Goal: Transaction & Acquisition: Purchase product/service

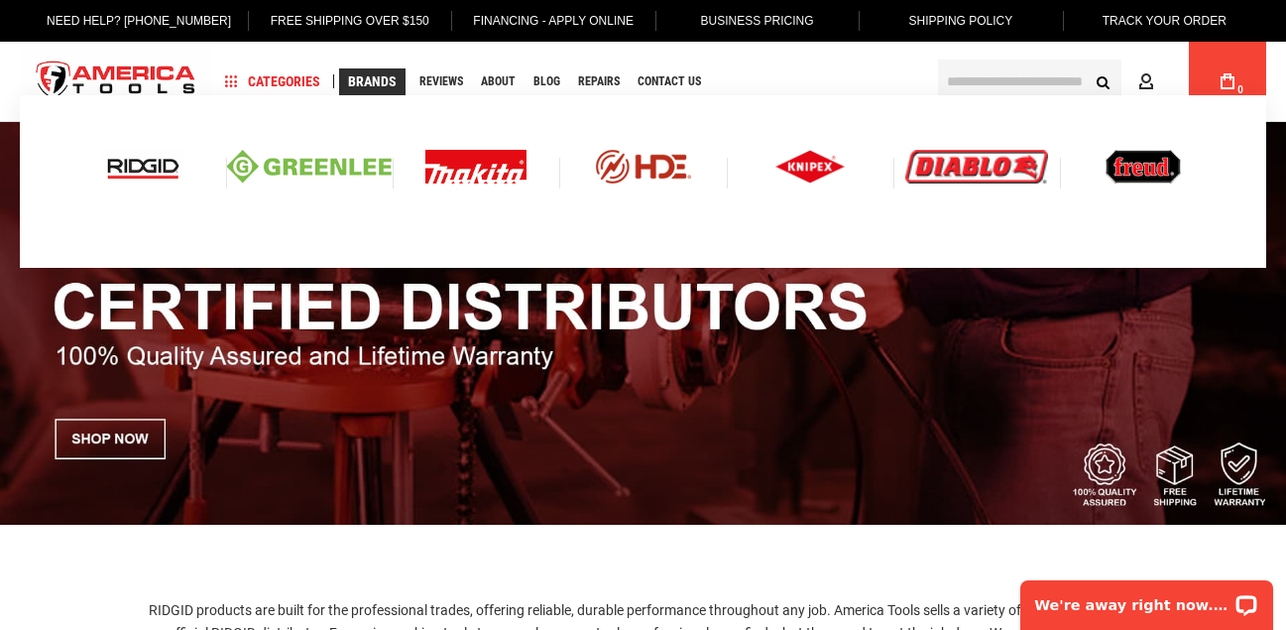
click at [148, 160] on img at bounding box center [143, 167] width 82 height 34
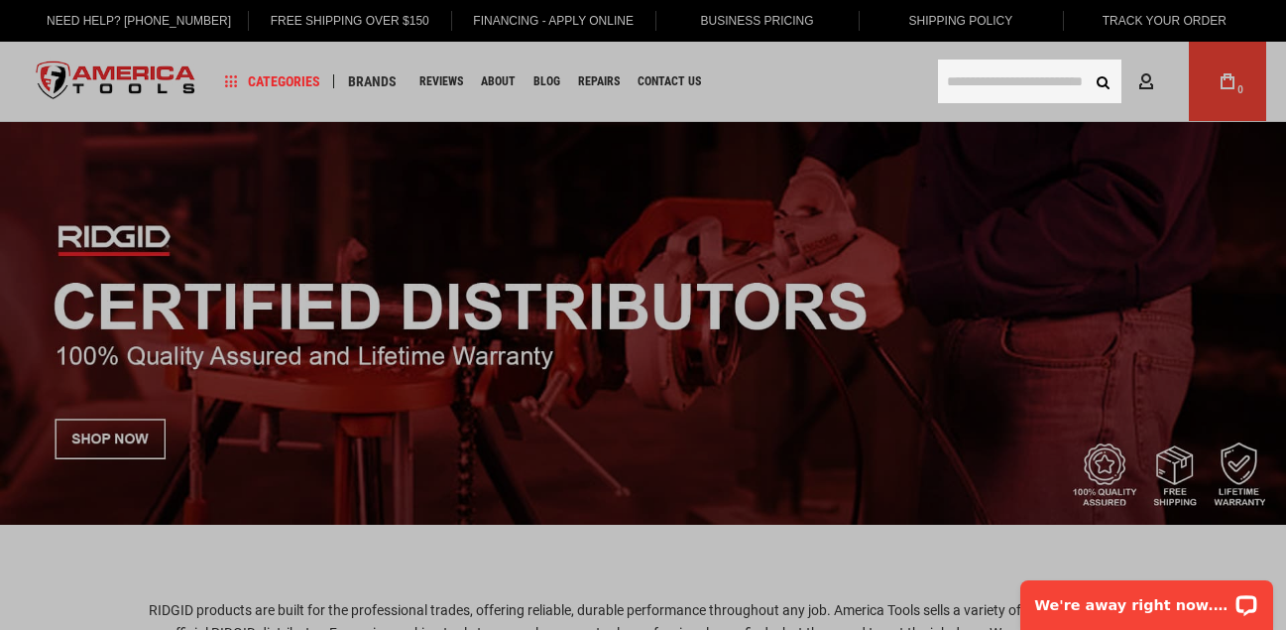
click at [955, 80] on input "text" at bounding box center [1029, 82] width 183 height 44
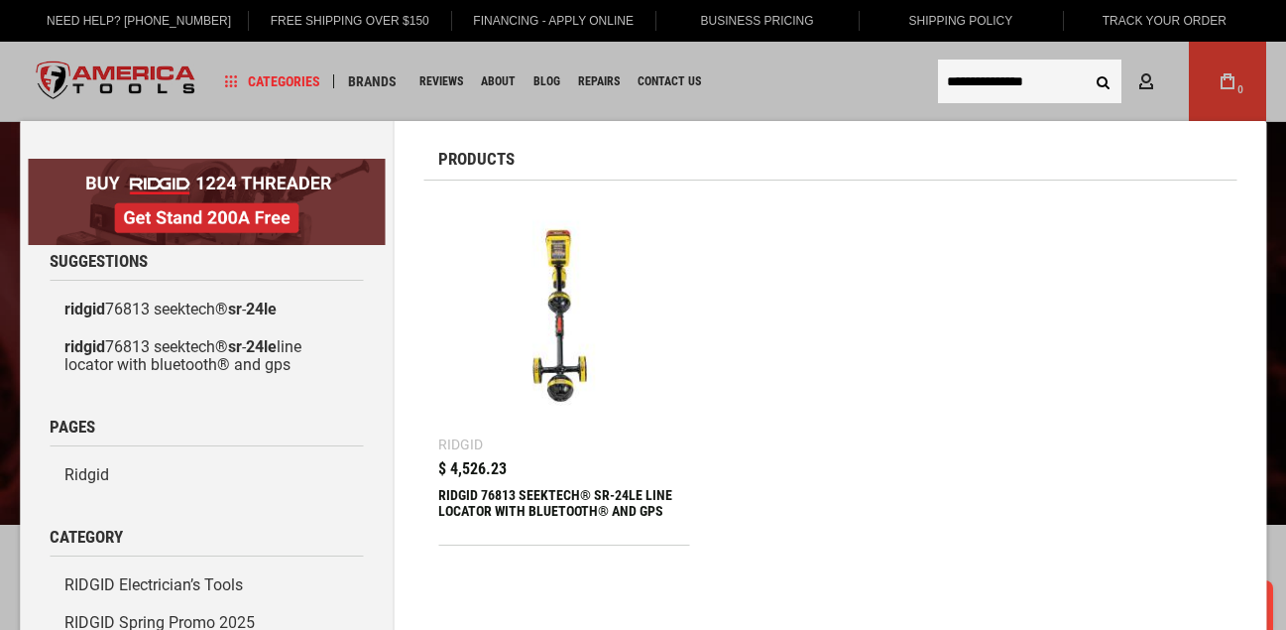
type input "**********"
click at [548, 495] on div "RIDGID 76813 SEEKTECH® SR-24LE LINE LOCATOR WITH BLUETOOTH® AND GPS" at bounding box center [563, 511] width 251 height 48
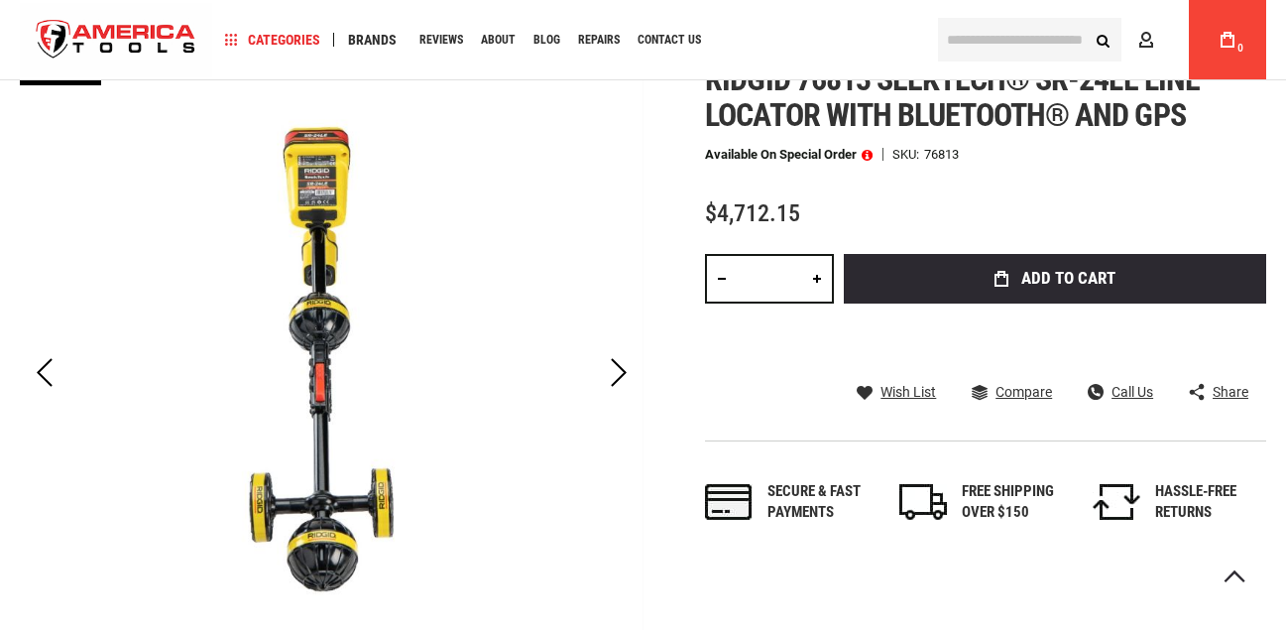
scroll to position [315, 0]
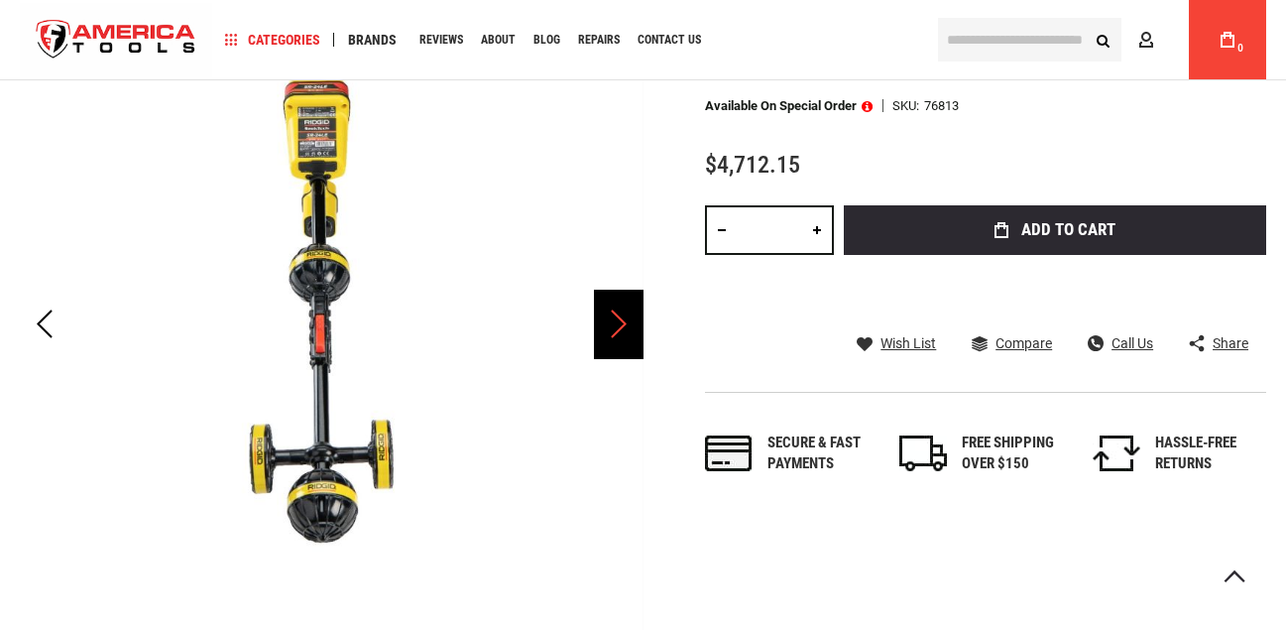
click at [619, 327] on div "Next" at bounding box center [619, 324] width 50 height 69
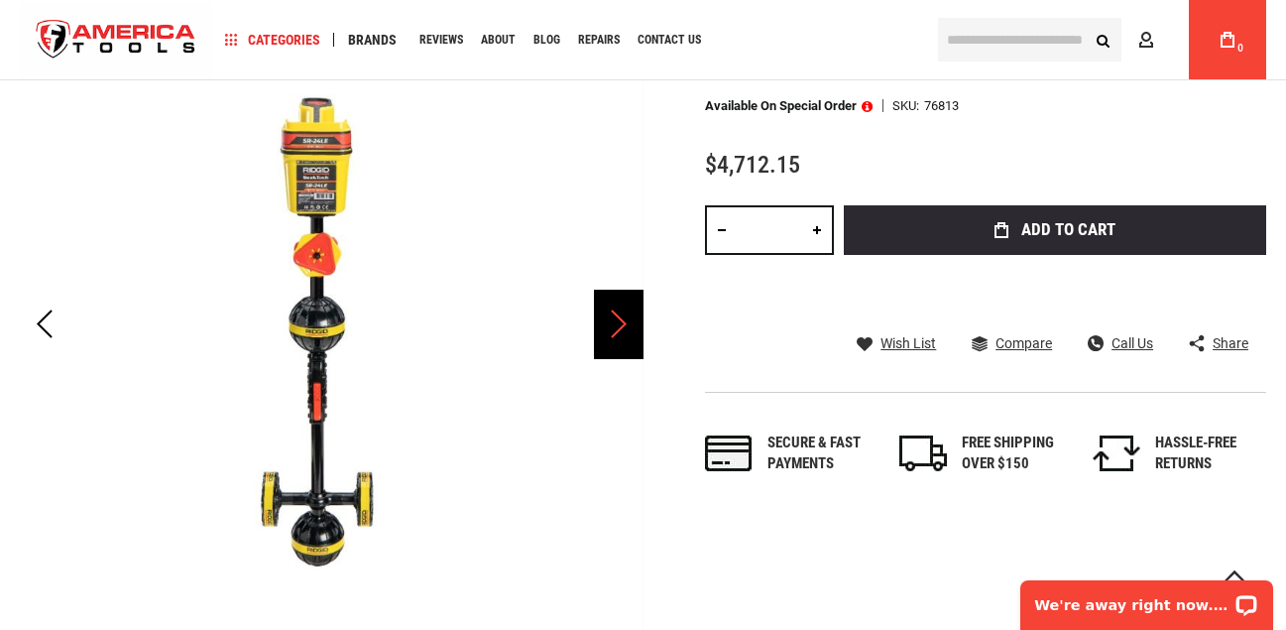
scroll to position [0, 0]
click at [619, 327] on div "Next" at bounding box center [619, 324] width 50 height 69
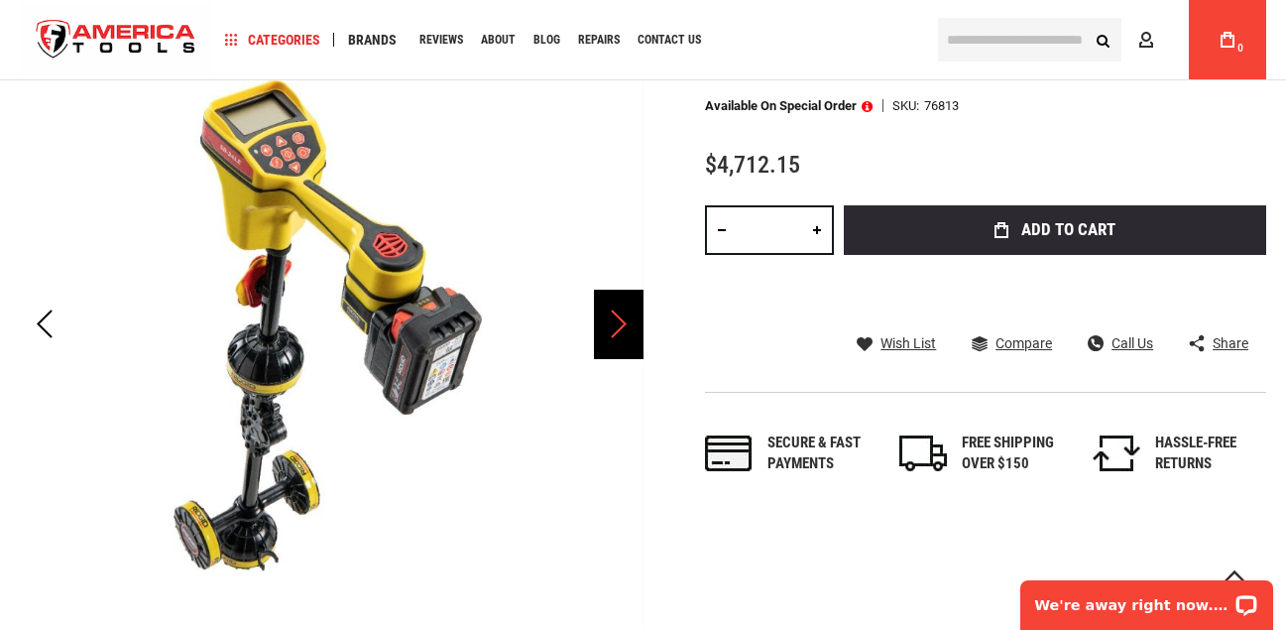
click at [619, 327] on div "Next" at bounding box center [619, 324] width 50 height 69
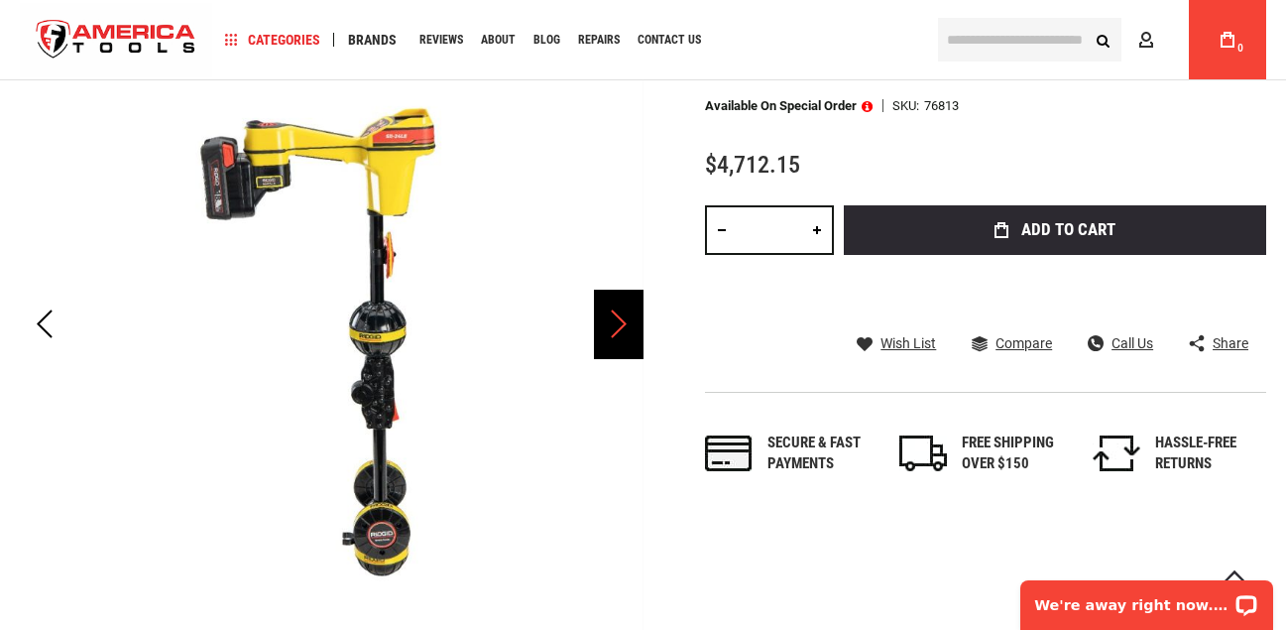
click at [608, 329] on div "Next" at bounding box center [619, 324] width 50 height 69
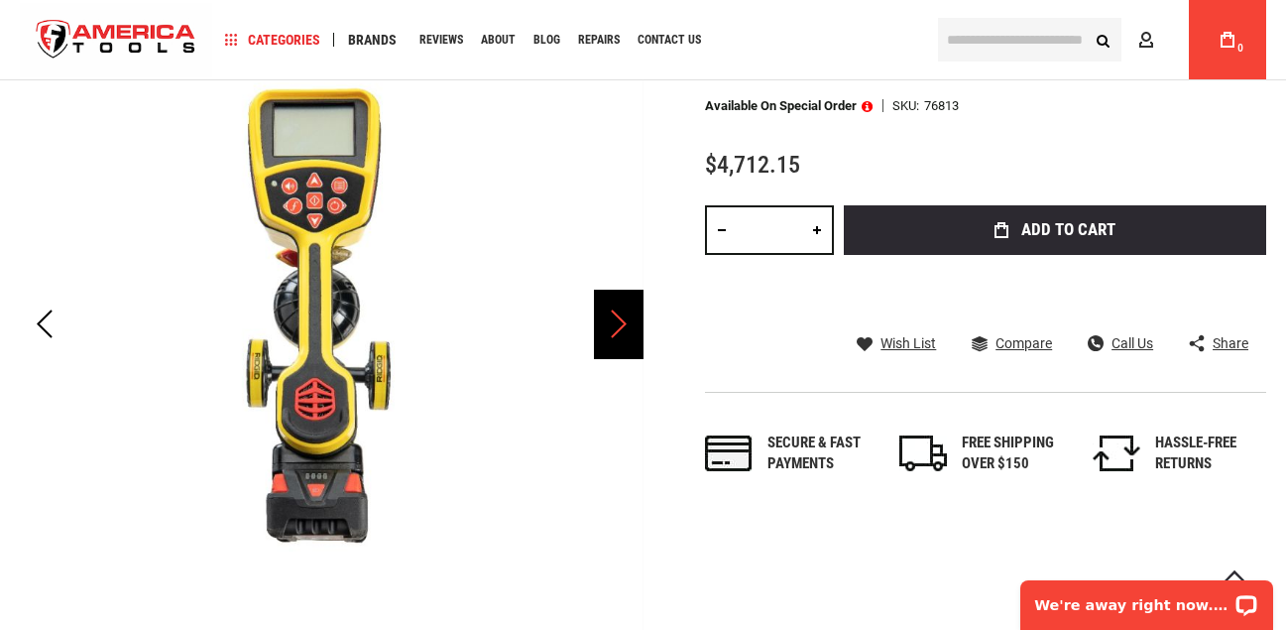
click at [608, 332] on div "Next" at bounding box center [619, 324] width 50 height 69
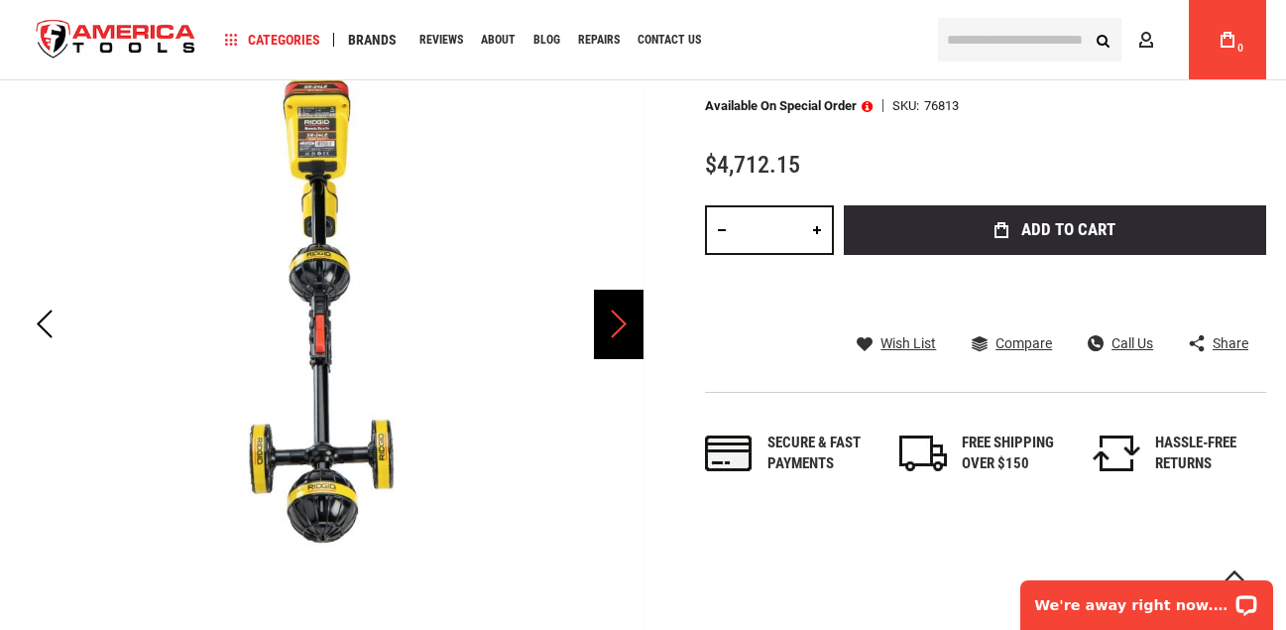
click at [608, 325] on div "Next" at bounding box center [619, 324] width 50 height 69
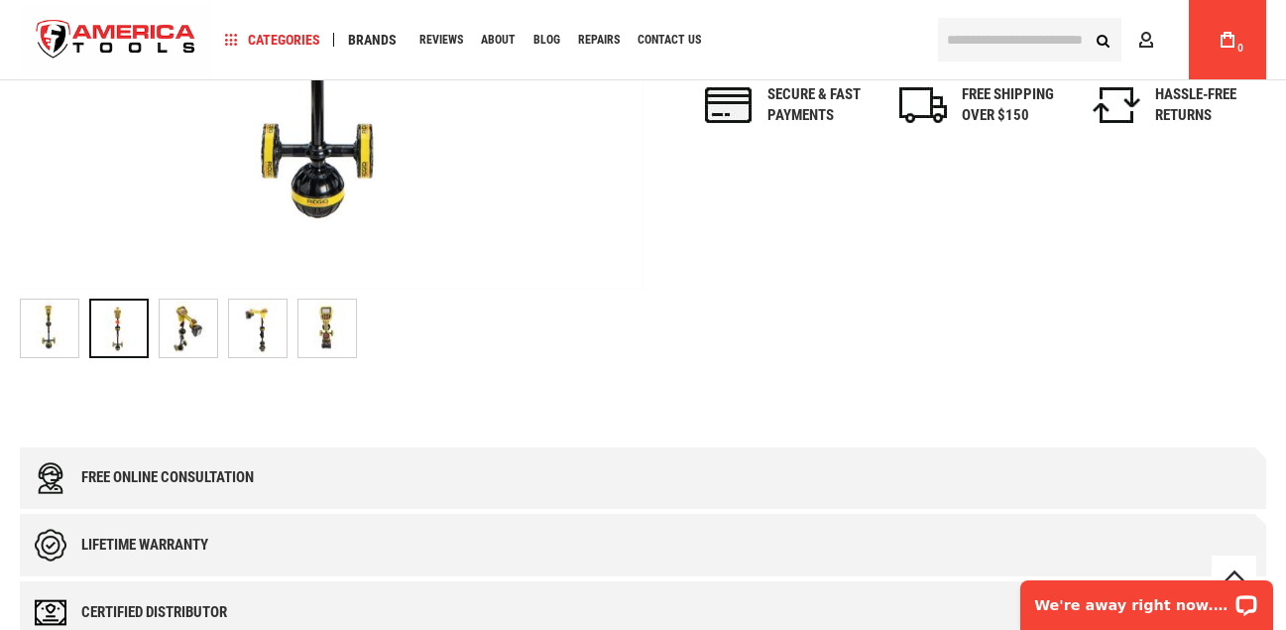
scroll to position [712, 0]
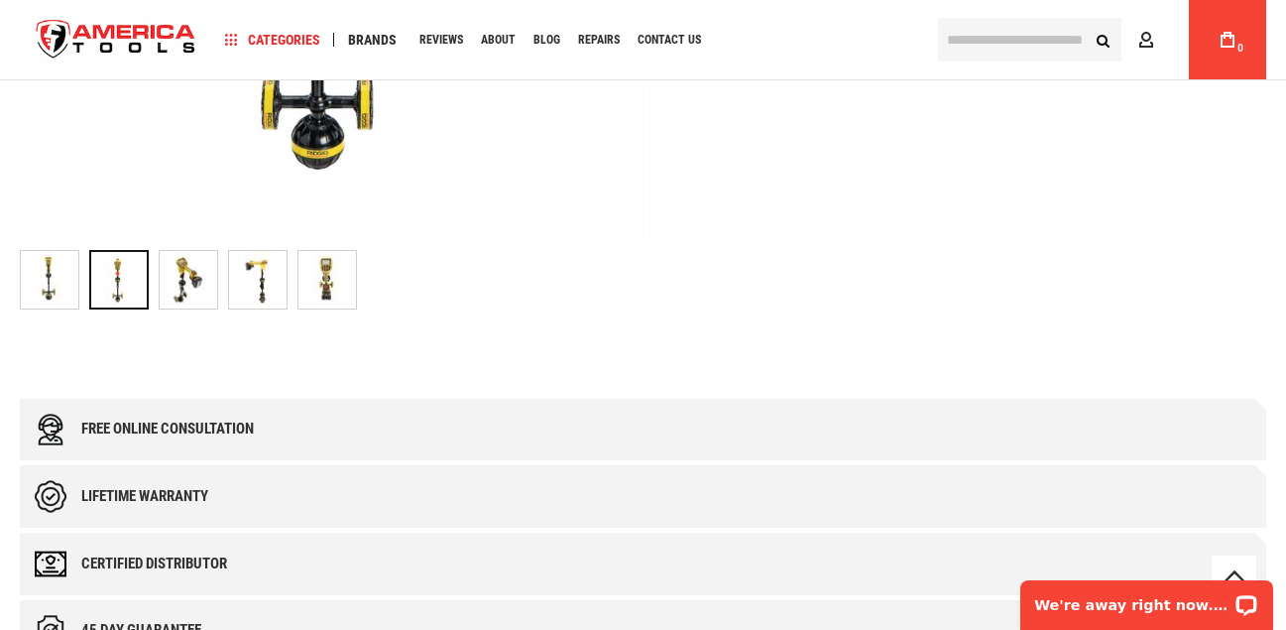
click at [265, 272] on img "RIDGID 76813 SEEKTECH® SR-24LE LINE LOCATOR WITH BLUETOOTH® AND GPS" at bounding box center [258, 280] width 58 height 58
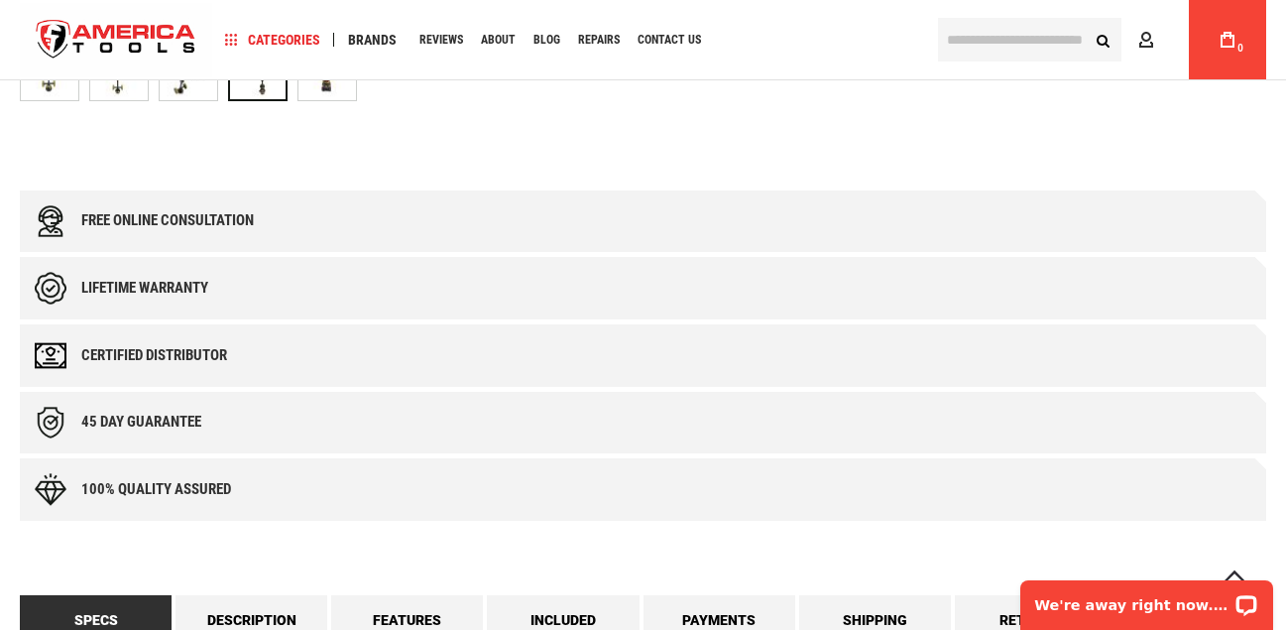
scroll to position [910, 0]
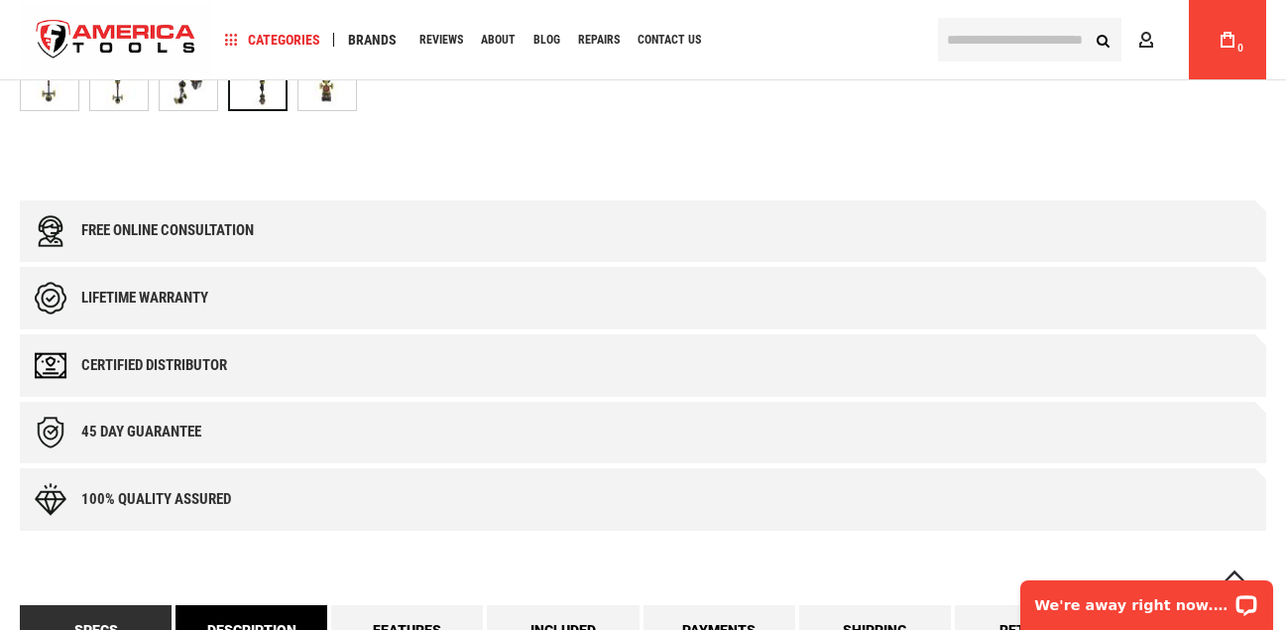
click at [266, 605] on link "Description" at bounding box center [252, 630] width 152 height 50
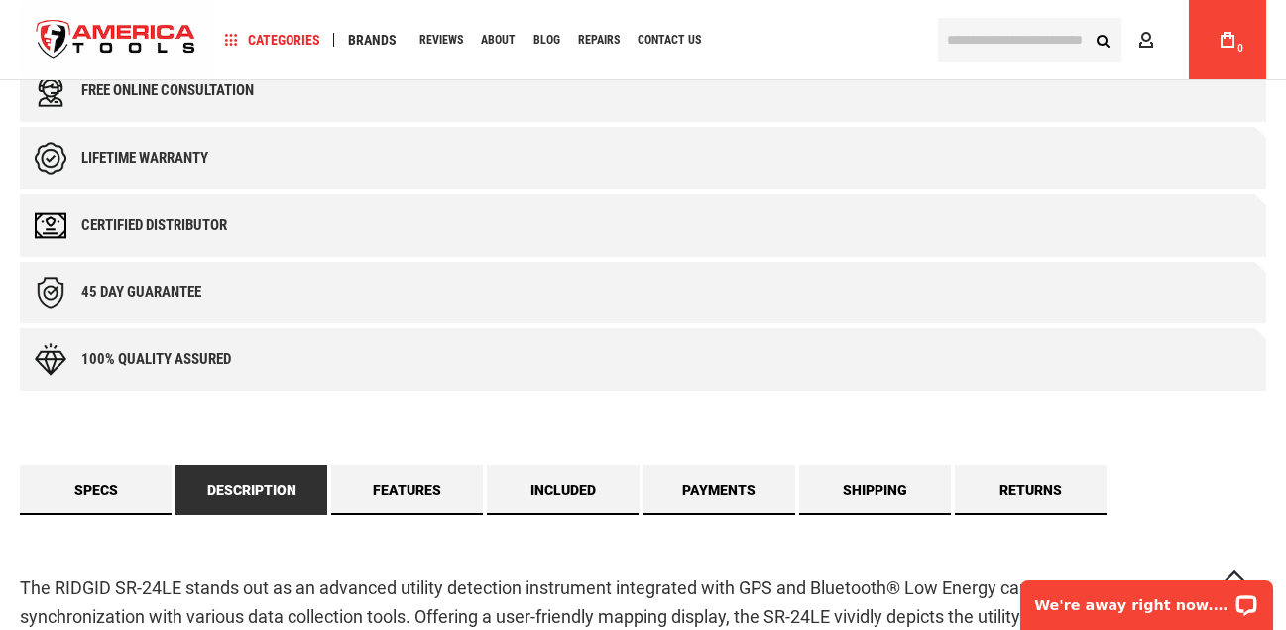
scroll to position [1109, 0]
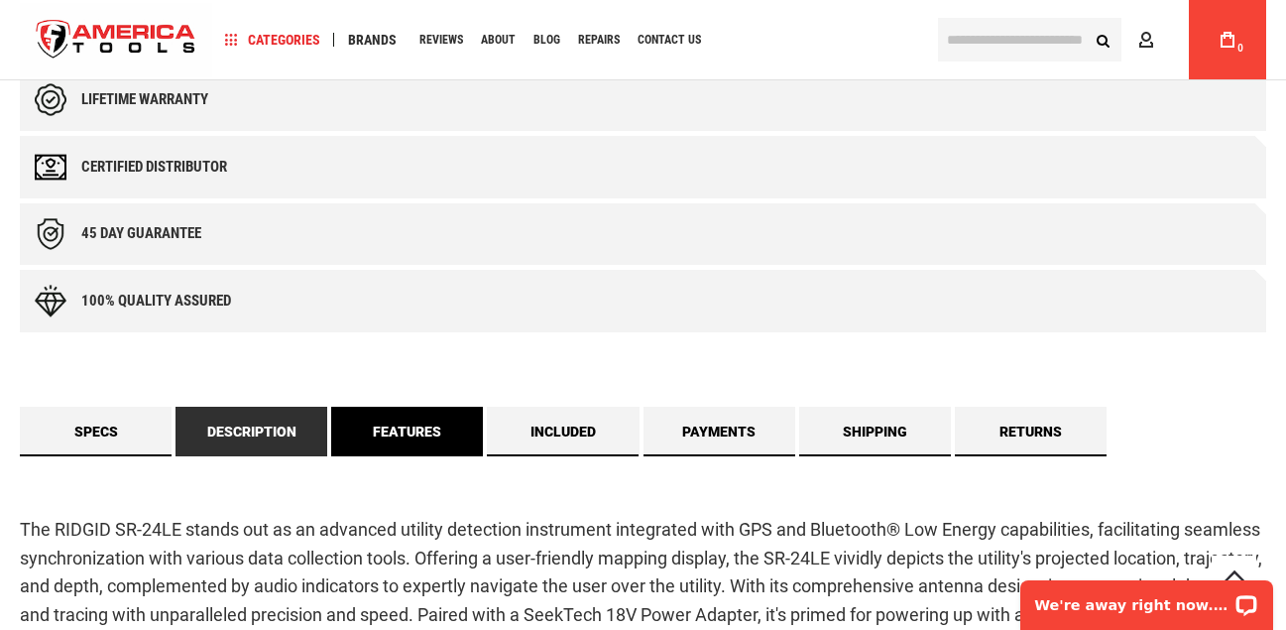
click at [405, 407] on link "Features" at bounding box center [407, 432] width 152 height 50
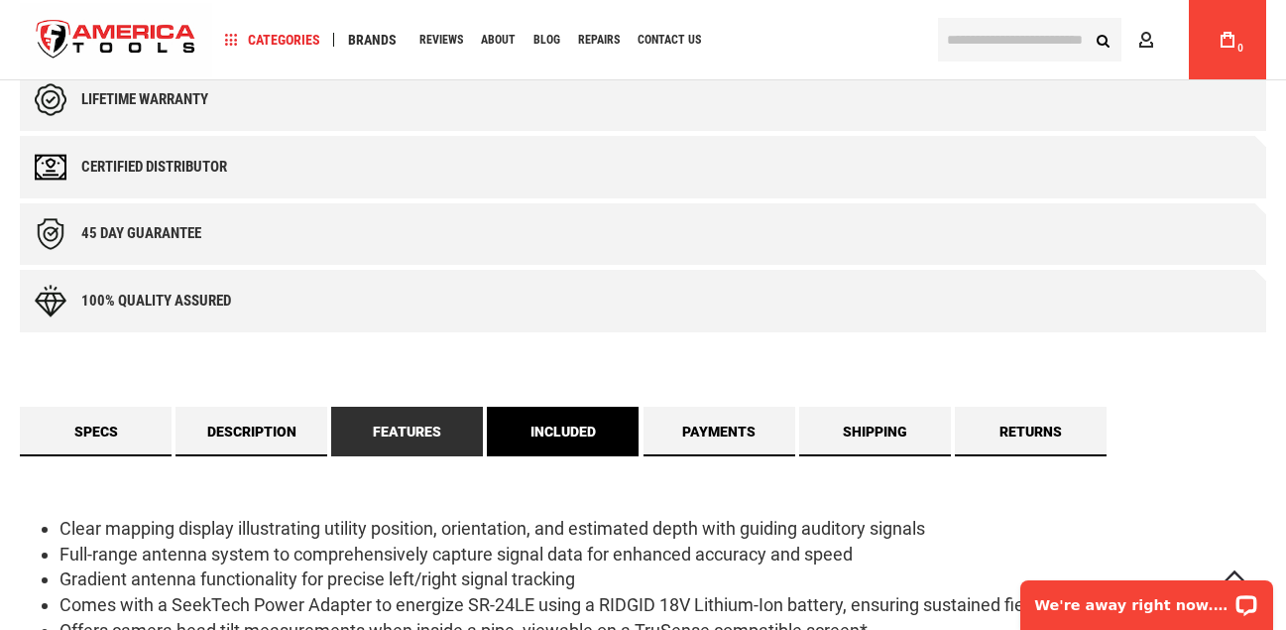
click at [564, 407] on link "Included" at bounding box center [563, 432] width 152 height 50
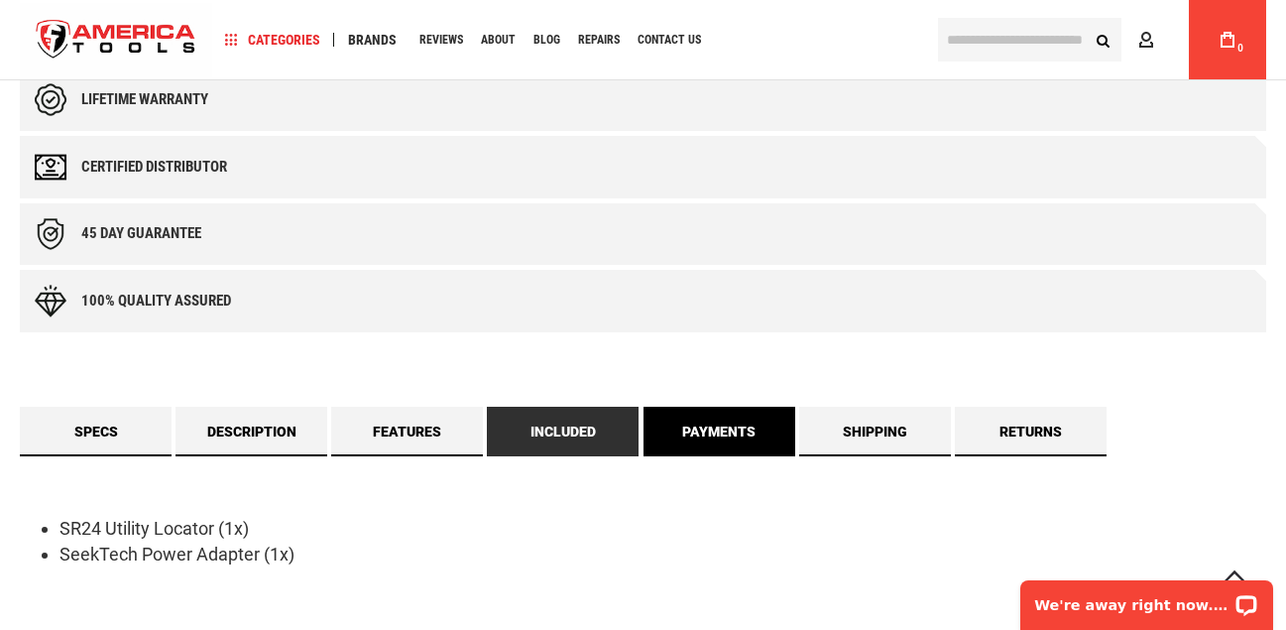
click at [726, 407] on link "Payments" at bounding box center [720, 432] width 152 height 50
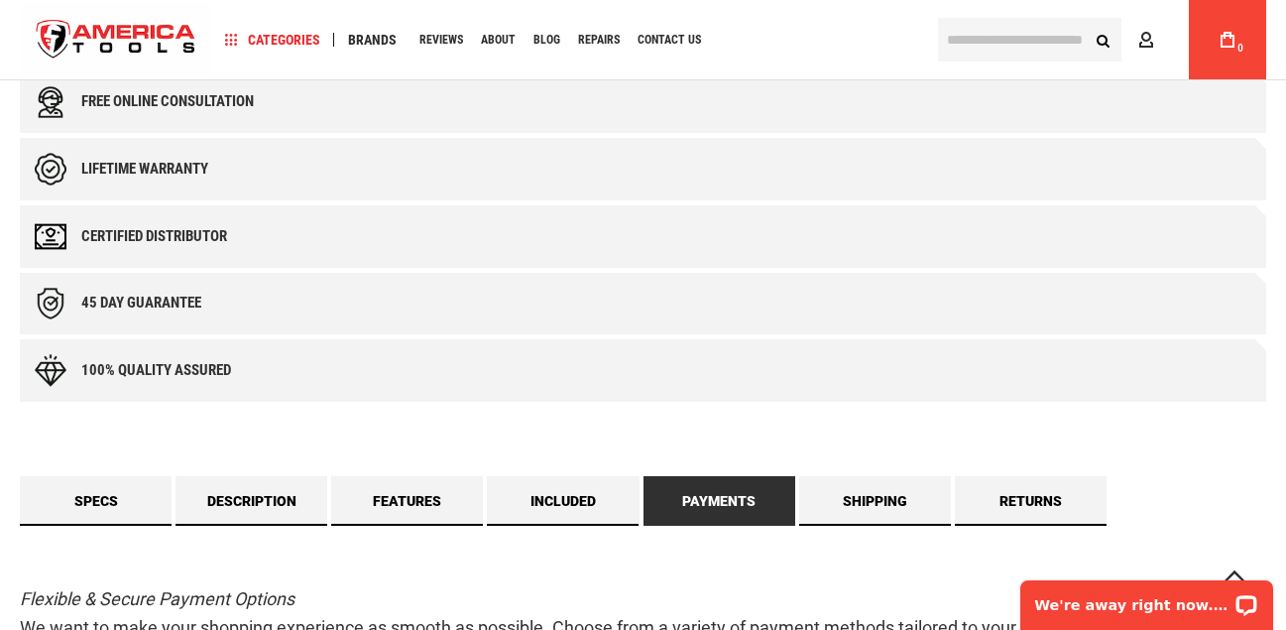
scroll to position [1010, 0]
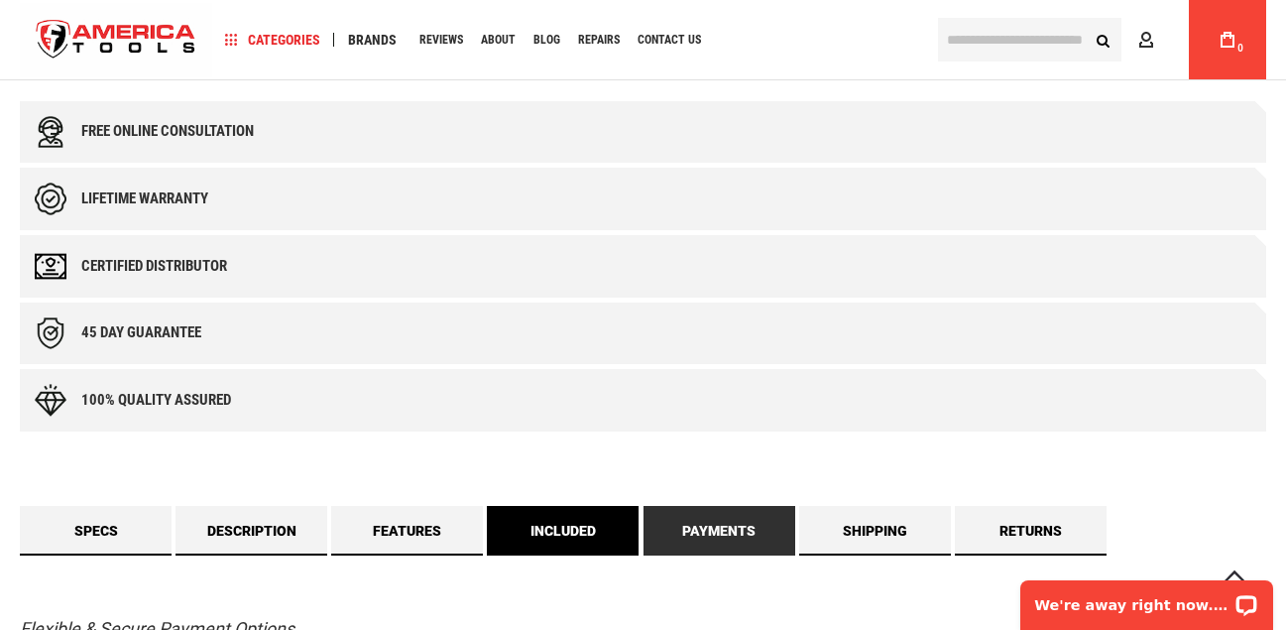
click at [539, 506] on link "Included" at bounding box center [563, 531] width 152 height 50
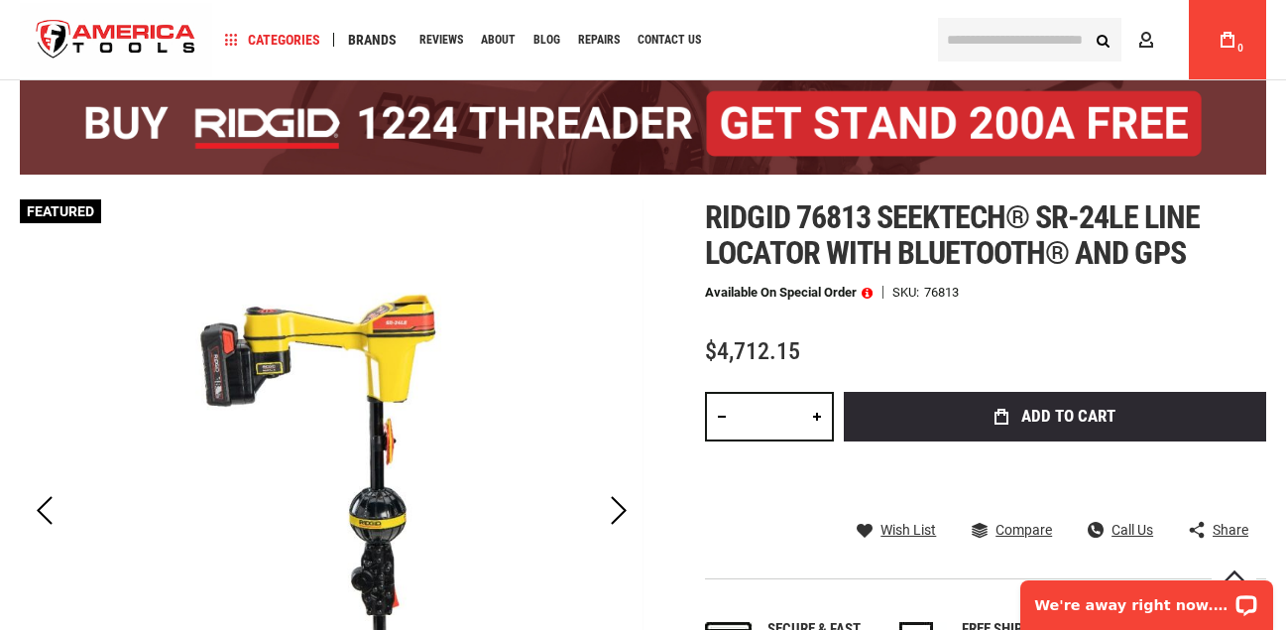
scroll to position [117, 0]
